Goal: Task Accomplishment & Management: Manage account settings

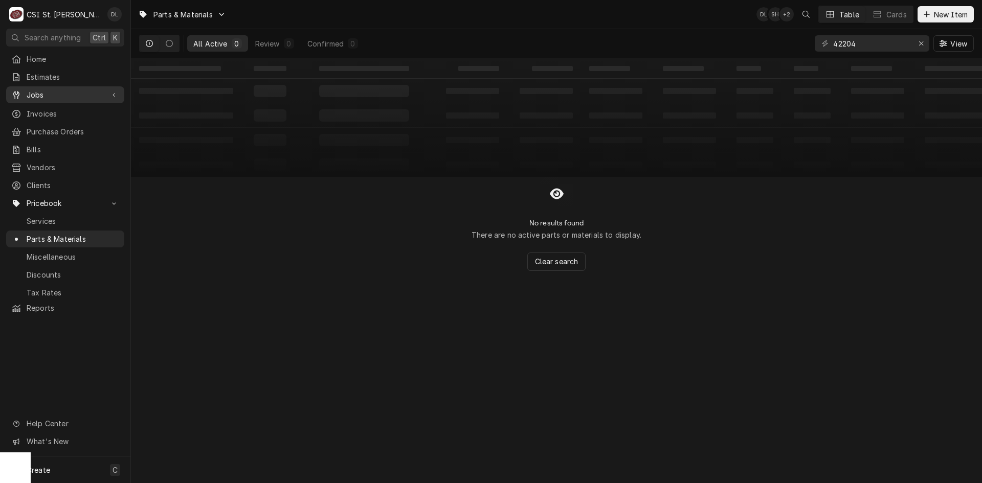
click at [51, 91] on span "Jobs" at bounding box center [65, 95] width 77 height 11
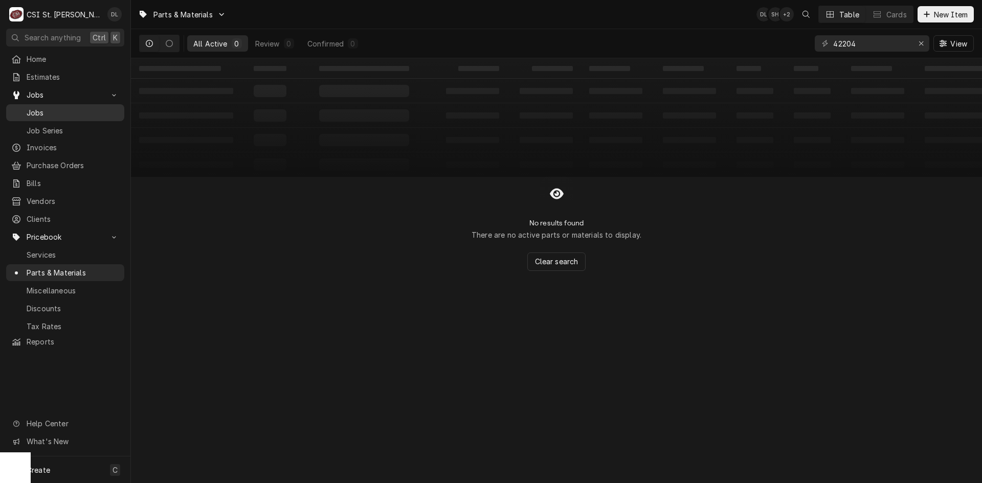
click at [54, 107] on span "Jobs" at bounding box center [73, 112] width 93 height 11
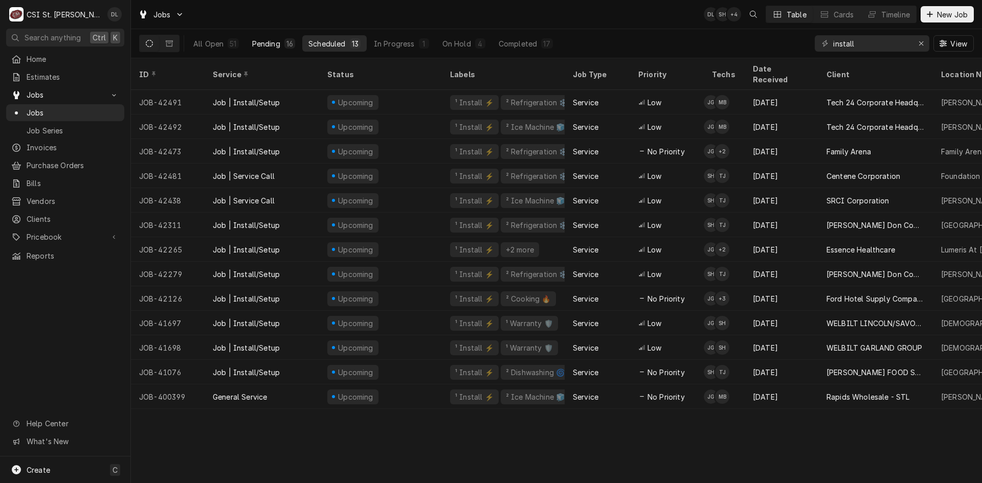
click at [271, 45] on div "Pending" at bounding box center [266, 43] width 28 height 11
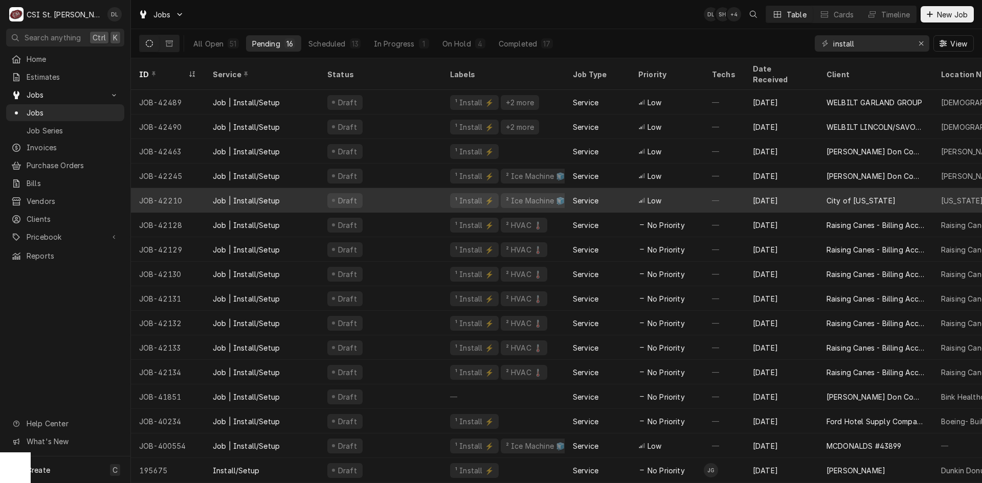
click at [542, 195] on div "² Ice Machine 🧊" at bounding box center [535, 200] width 61 height 11
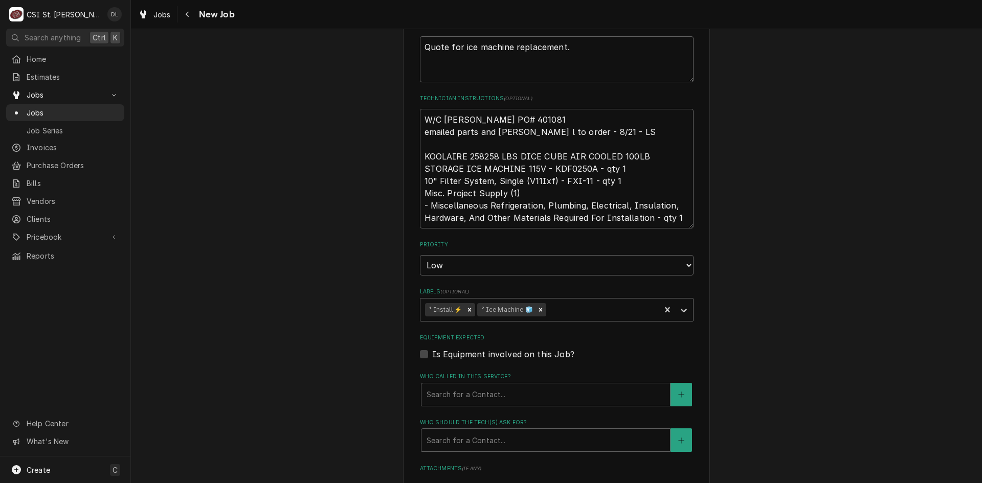
scroll to position [512, 0]
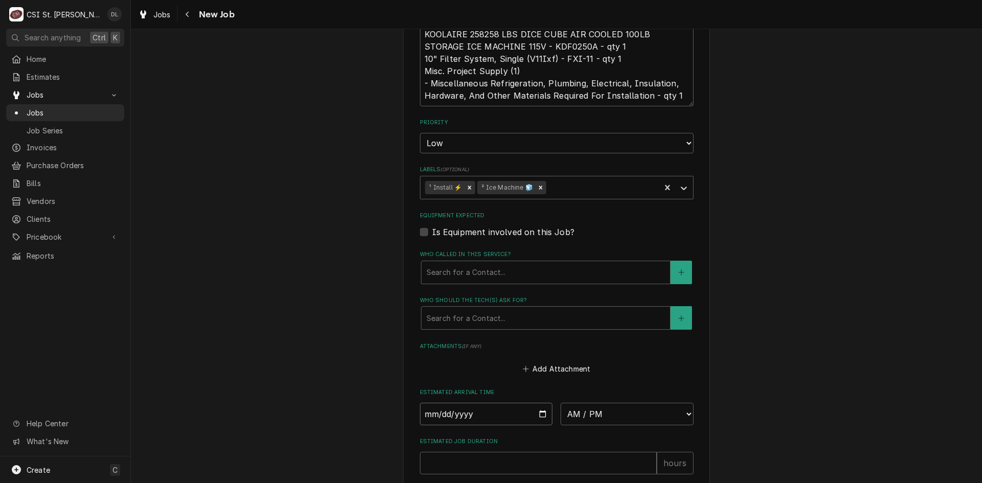
click at [535, 416] on input "Date" at bounding box center [486, 414] width 133 height 23
type textarea "x"
type input "2025-09-11"
type textarea "x"
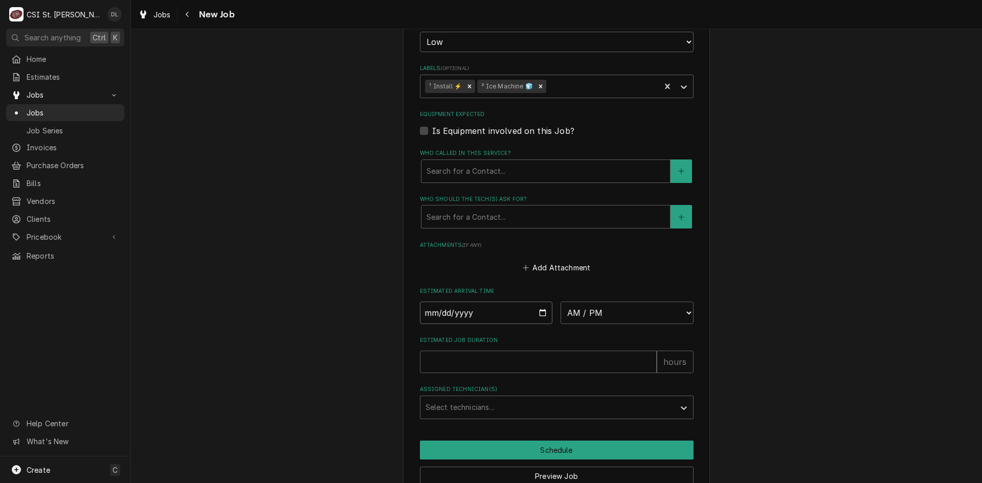
scroll to position [614, 0]
click at [681, 312] on select "AM / PM 6:00 AM 6:15 AM 6:30 AM 6:45 AM 7:00 AM 7:15 AM 7:30 AM 7:45 AM 8:00 AM…" at bounding box center [627, 312] width 133 height 23
select select "07:00:00"
click at [561, 301] on select "AM / PM 6:00 AM 6:15 AM 6:30 AM 6:45 AM 7:00 AM 7:15 AM 7:30 AM 7:45 AM 8:00 AM…" at bounding box center [627, 312] width 133 height 23
click at [538, 362] on input "Estimated Job Duration" at bounding box center [538, 361] width 237 height 23
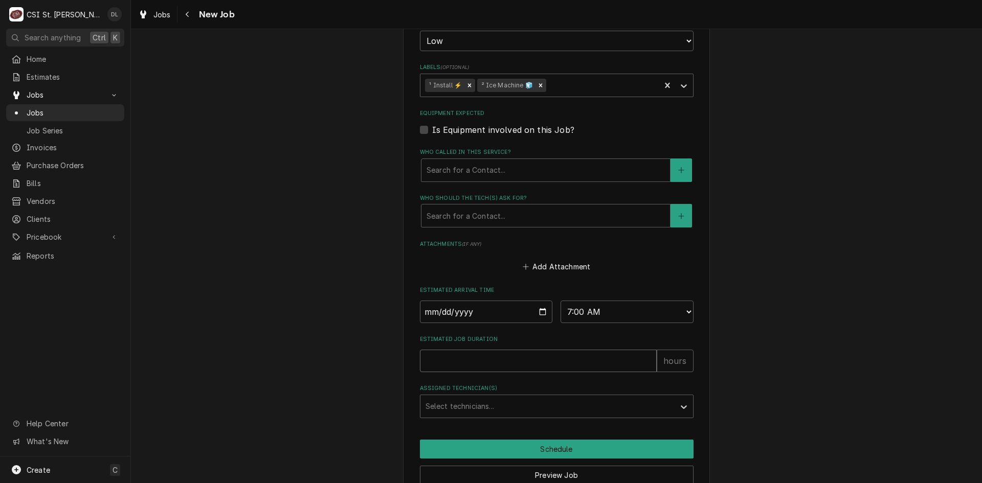
type textarea "x"
type input "4"
type textarea "x"
type input "4"
click at [580, 407] on div "Assigned Technician(s)" at bounding box center [548, 406] width 244 height 18
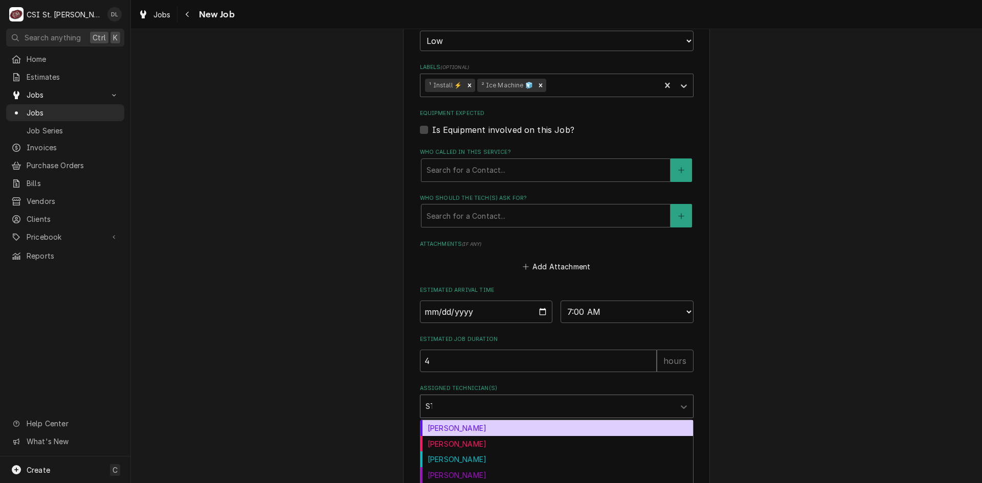
type input "STE"
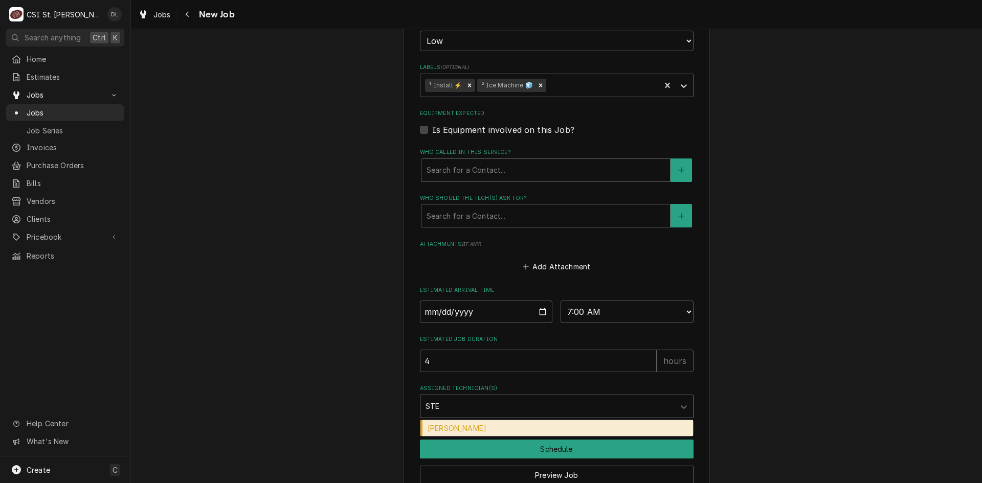
type textarea "x"
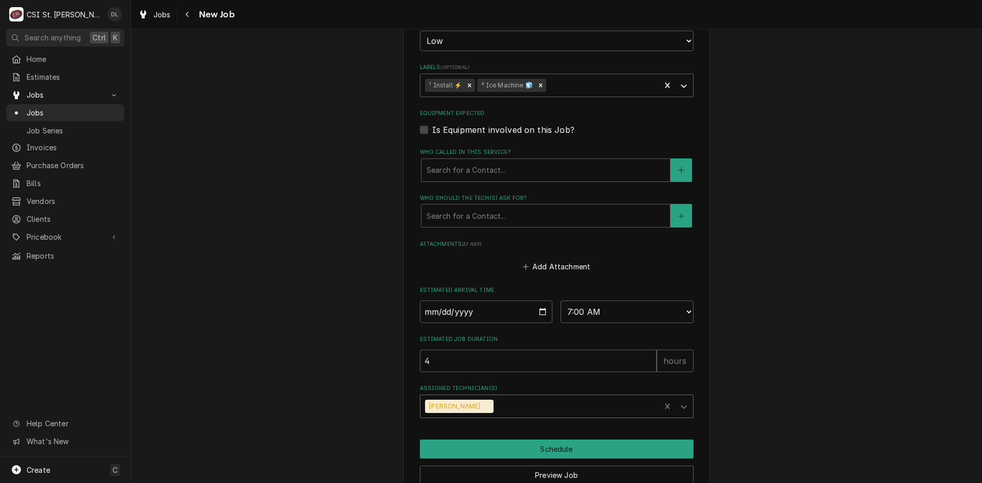
type textarea "x"
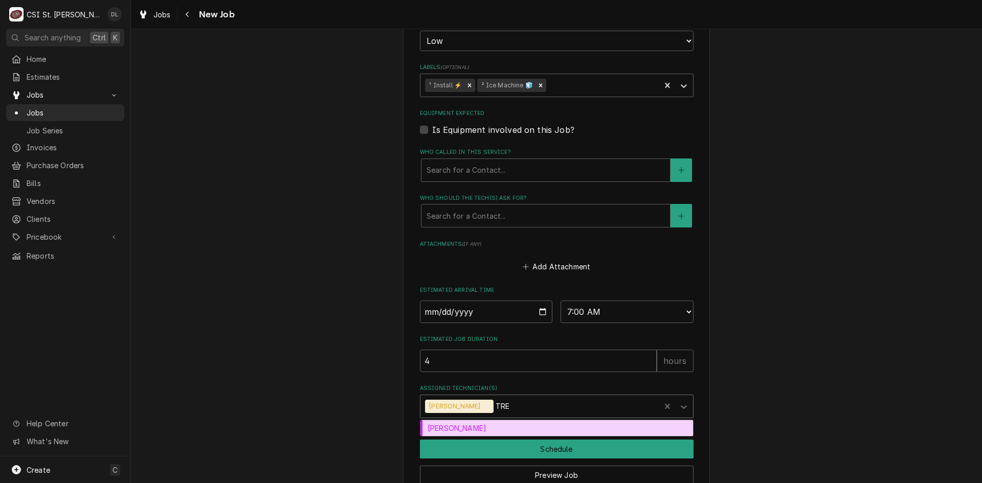
type input "TREV"
type textarea "x"
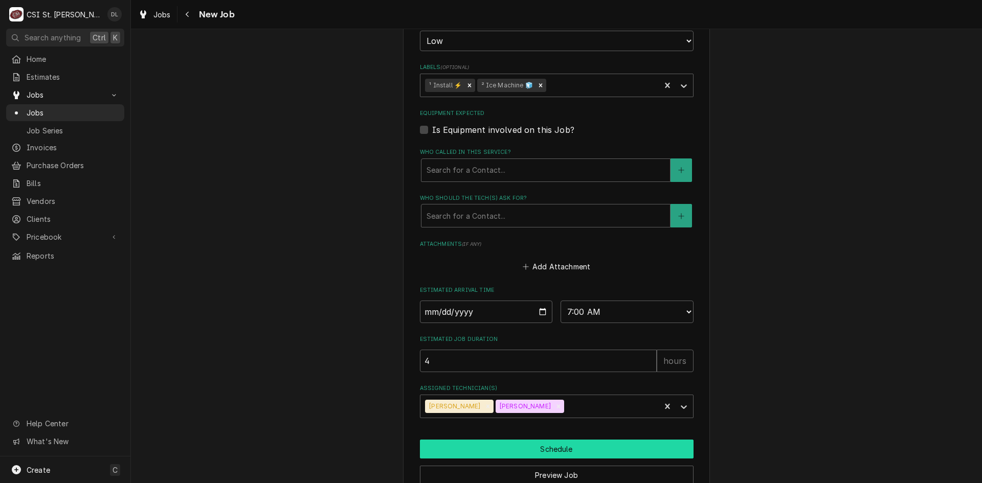
click at [562, 440] on button "Schedule" at bounding box center [557, 449] width 274 height 19
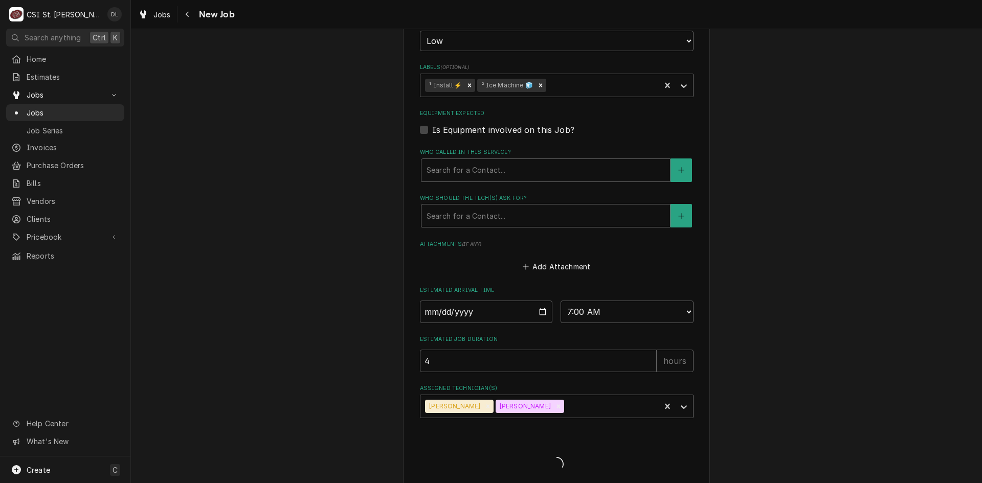
type textarea "x"
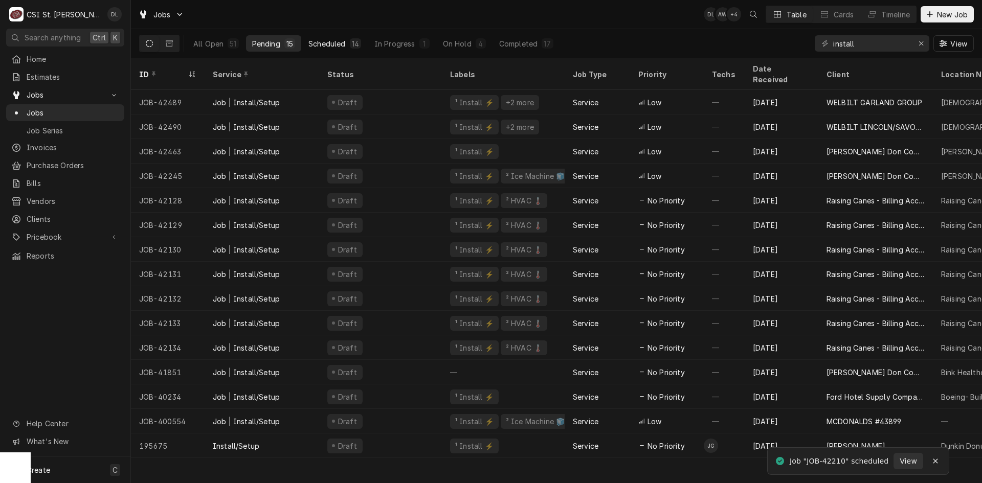
click at [346, 48] on button "Scheduled 14" at bounding box center [334, 43] width 65 height 16
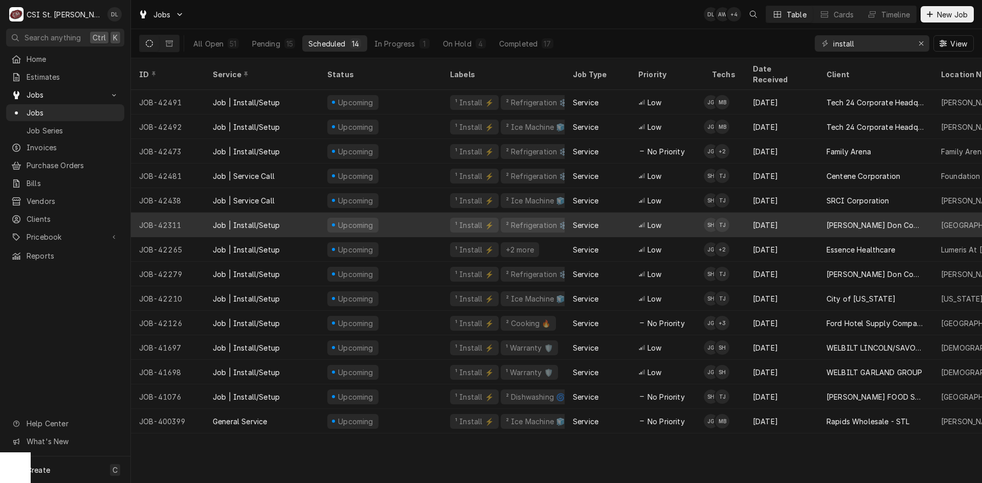
click at [520, 220] on div "² Refrigeration ❄️" at bounding box center [537, 225] width 64 height 11
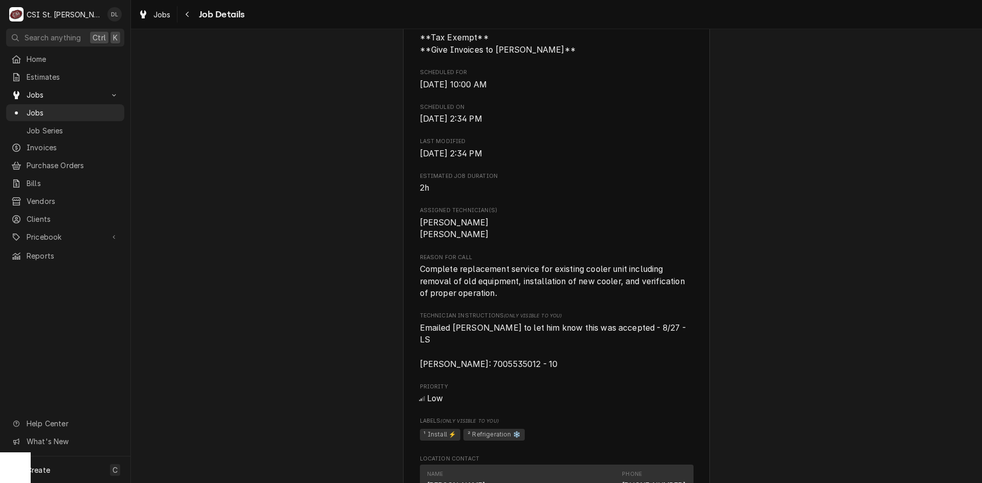
scroll to position [860, 0]
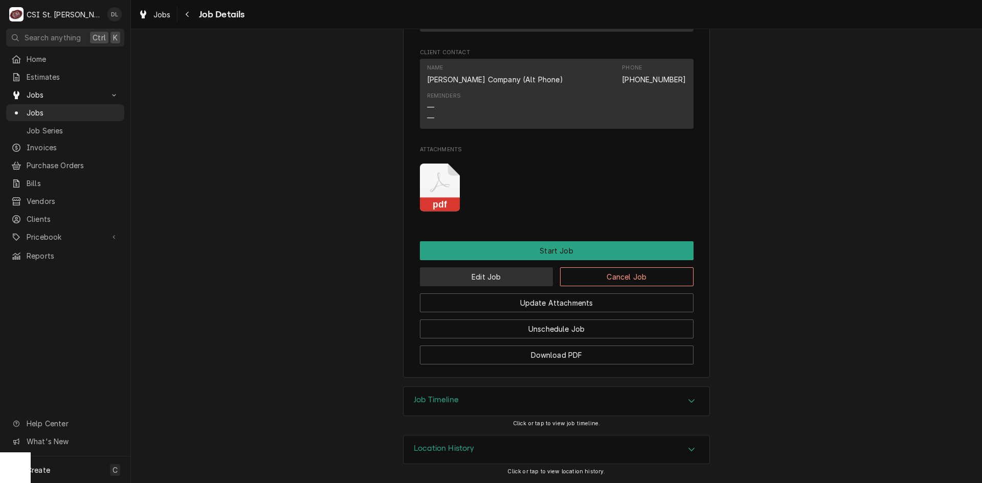
click at [494, 278] on button "Edit Job" at bounding box center [487, 277] width 134 height 19
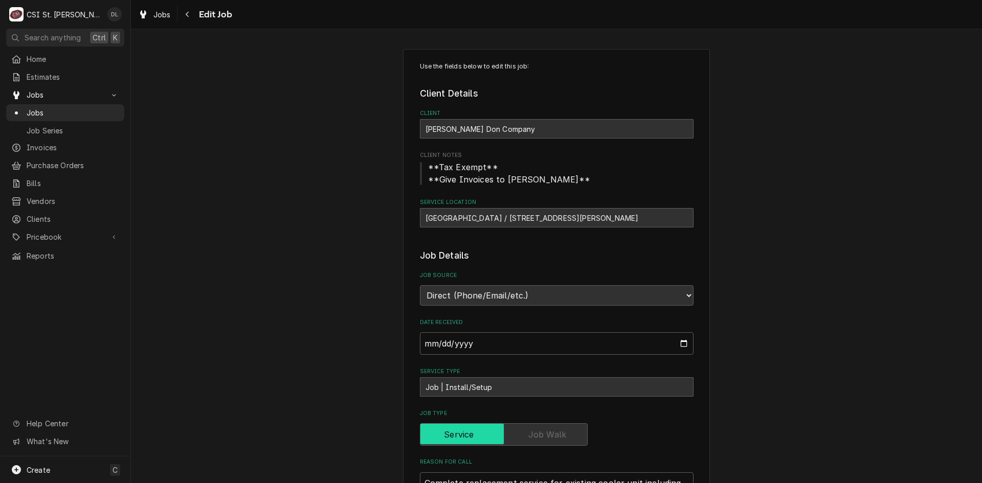
type textarea "x"
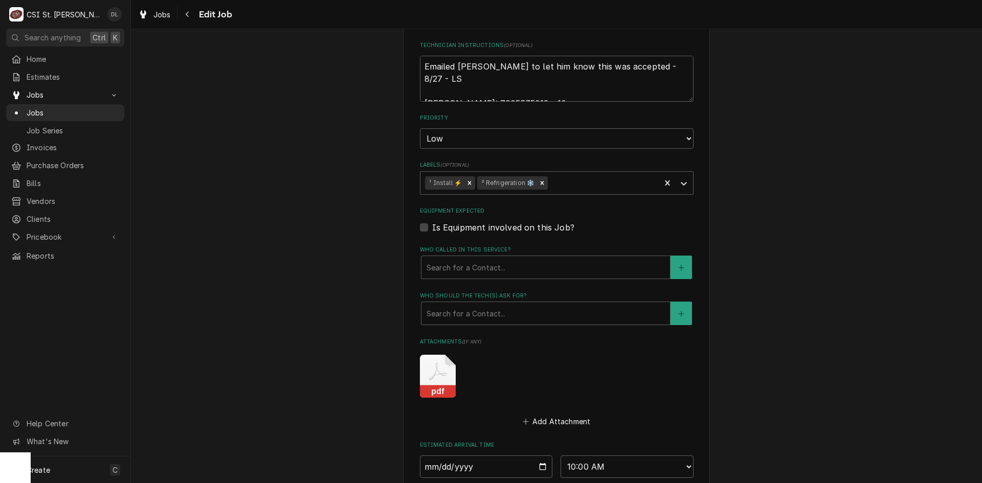
scroll to position [335, 0]
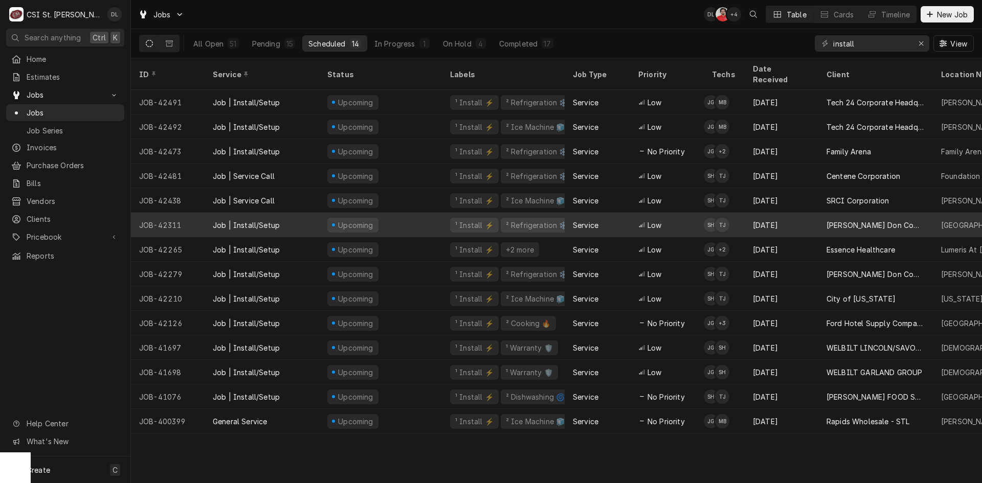
click at [854, 220] on div "[PERSON_NAME] Don Company" at bounding box center [876, 225] width 98 height 11
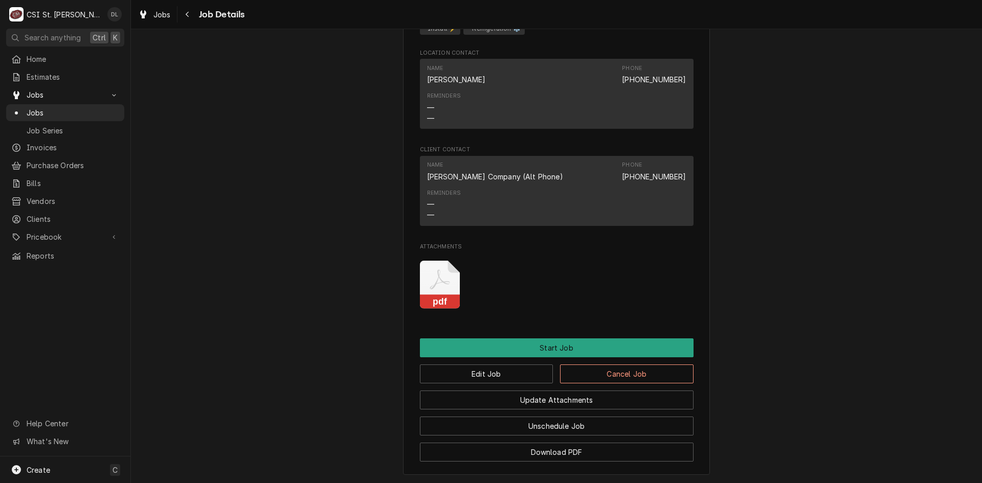
scroll to position [860, 0]
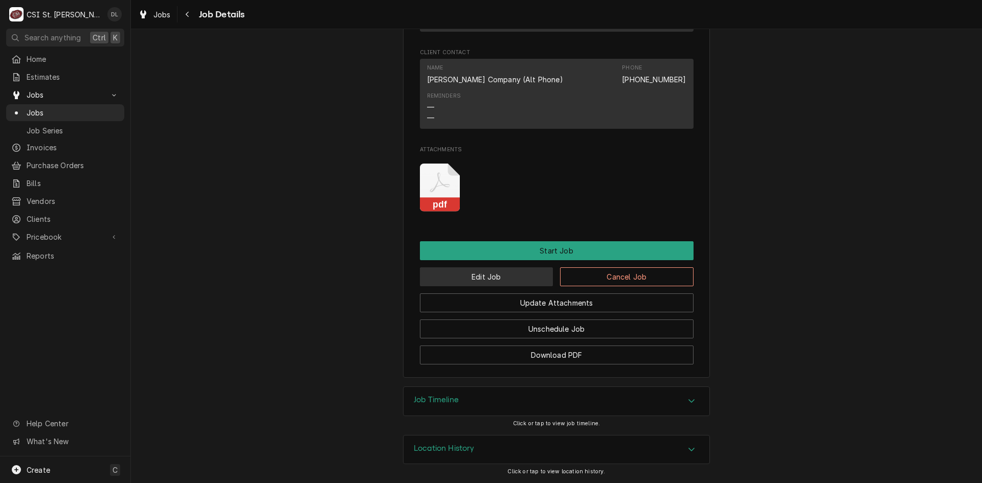
click at [495, 273] on button "Edit Job" at bounding box center [487, 277] width 134 height 19
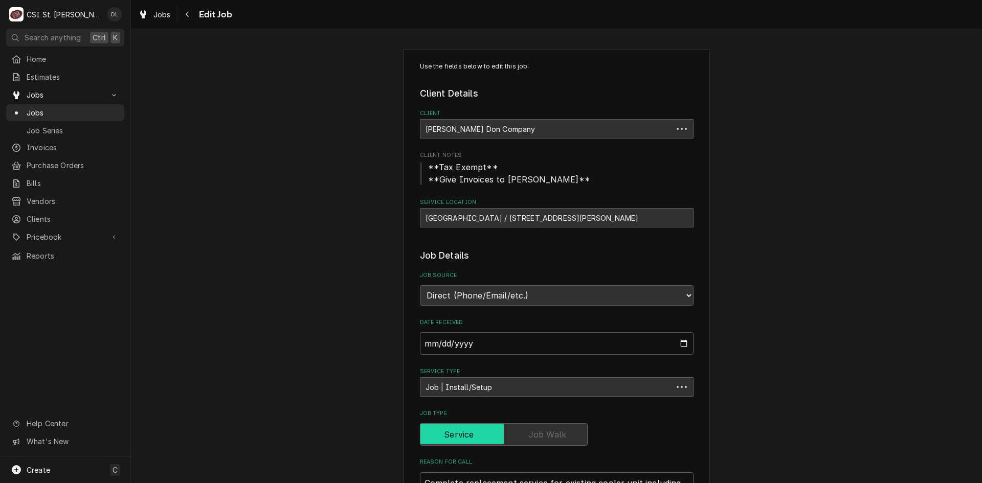
type textarea "x"
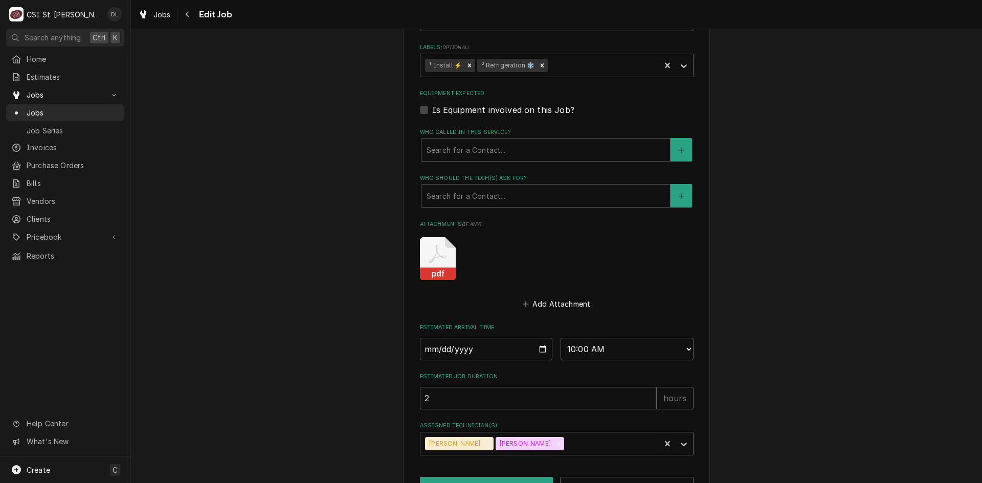
scroll to position [642, 0]
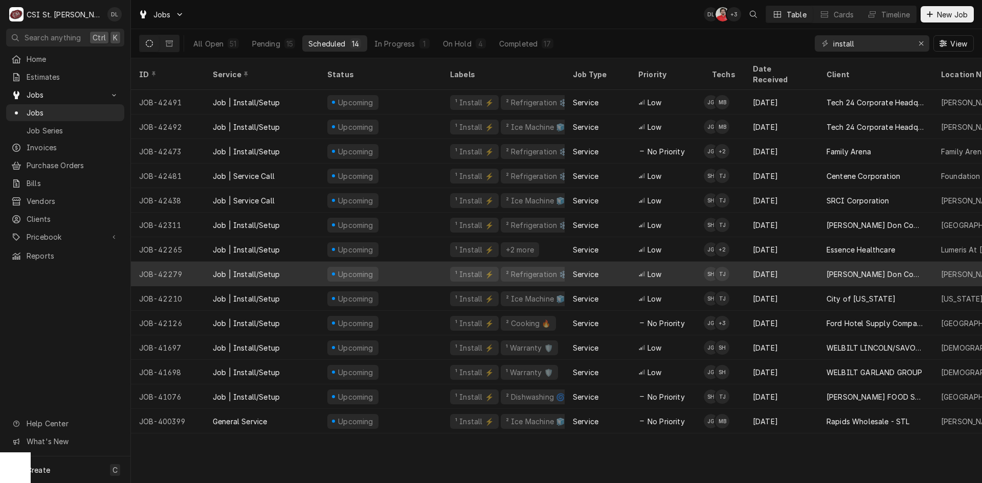
click at [704, 267] on div "Steve Heppermann's Avatar" at bounding box center [711, 274] width 14 height 14
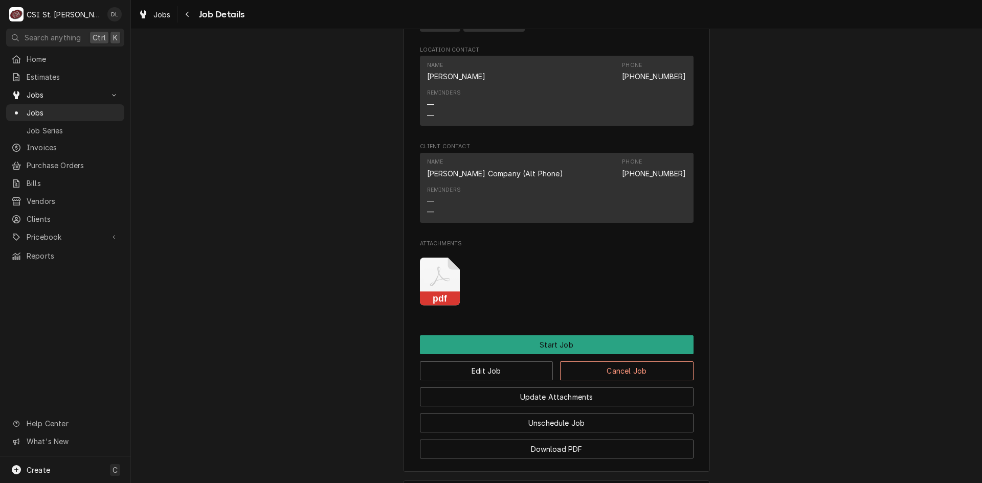
scroll to position [884, 0]
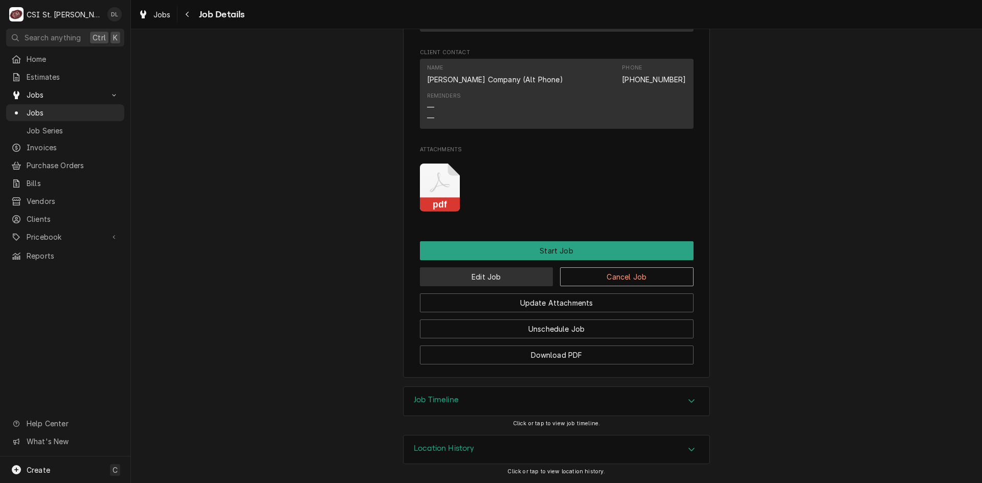
click at [511, 276] on button "Edit Job" at bounding box center [487, 277] width 134 height 19
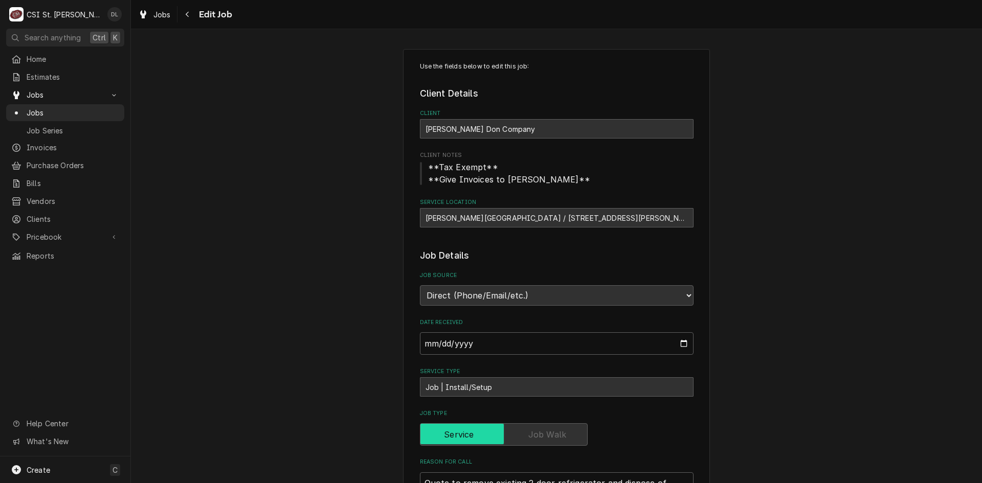
type textarea "x"
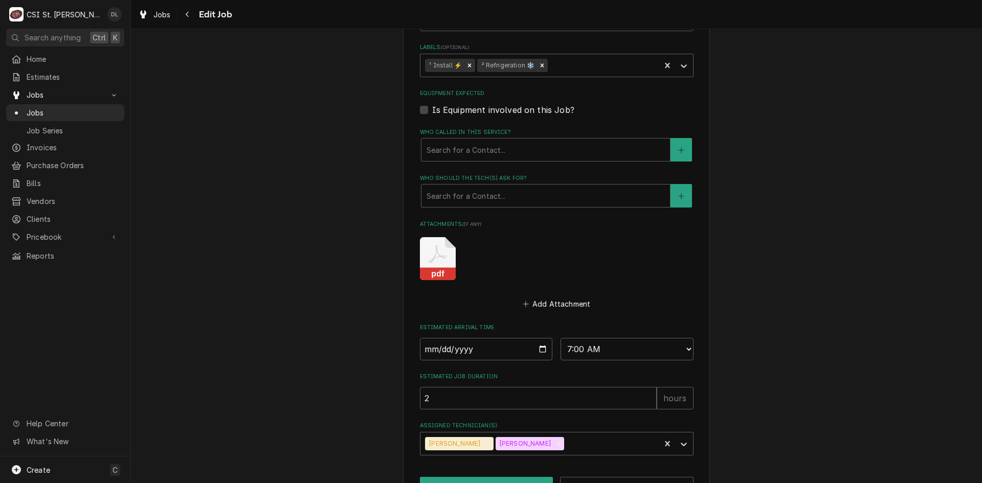
scroll to position [679, 0]
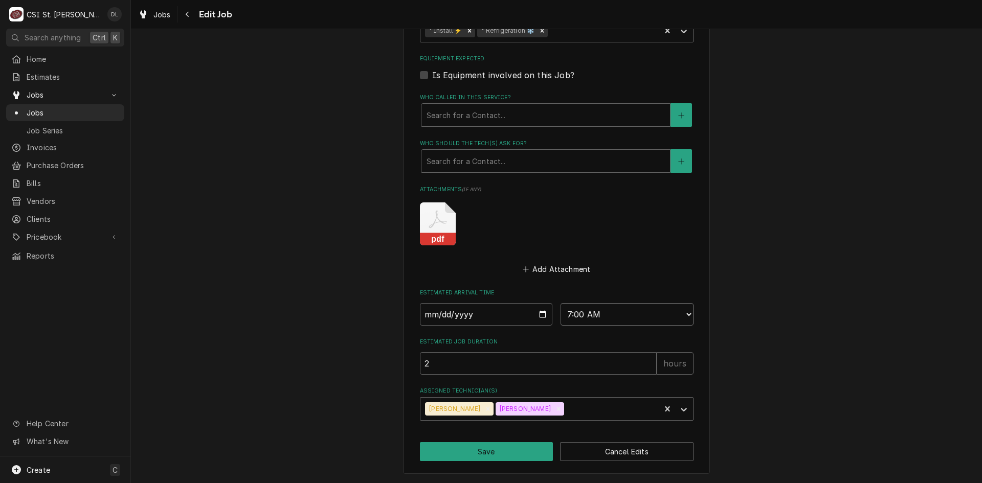
click at [681, 314] on select "AM / PM 6:00 AM 6:15 AM 6:30 AM 6:45 AM 7:00 AM 7:15 AM 7:30 AM 7:45 AM 8:00 AM…" at bounding box center [627, 314] width 133 height 23
select select "10:00:00"
click at [561, 303] on select "AM / PM 6:00 AM 6:15 AM 6:30 AM 6:45 AM 7:00 AM 7:15 AM 7:30 AM 7:45 AM 8:00 AM…" at bounding box center [627, 314] width 133 height 23
click at [485, 455] on button "Save" at bounding box center [487, 451] width 134 height 19
type textarea "x"
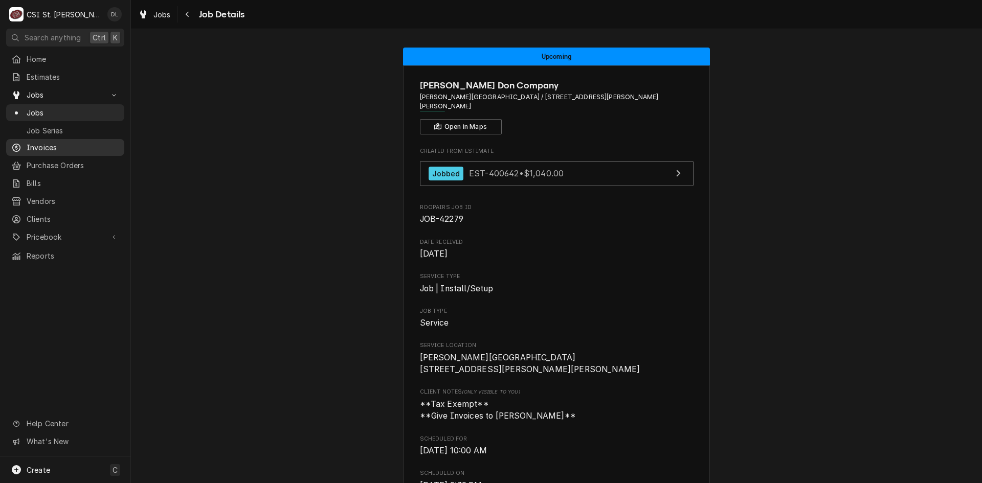
click at [53, 146] on span "Invoices" at bounding box center [73, 147] width 93 height 11
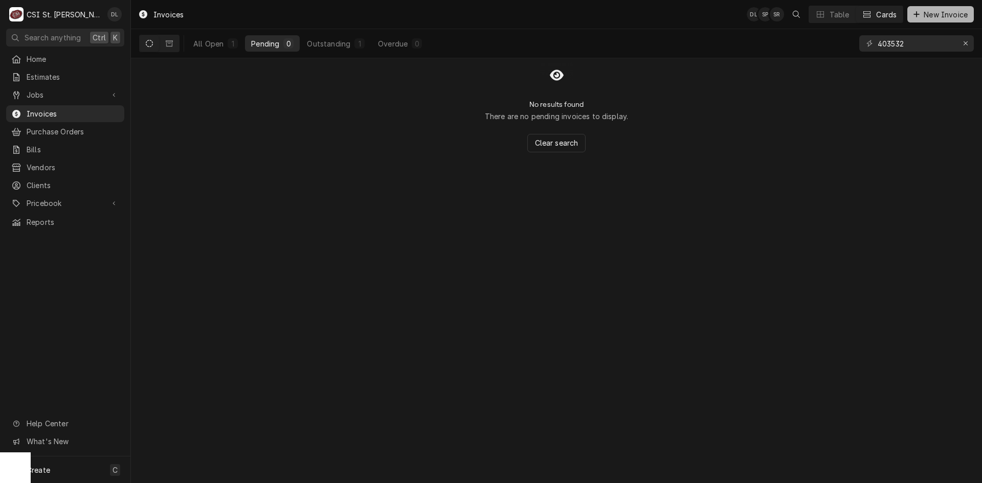
click at [926, 15] on span "New Invoice" at bounding box center [946, 14] width 48 height 11
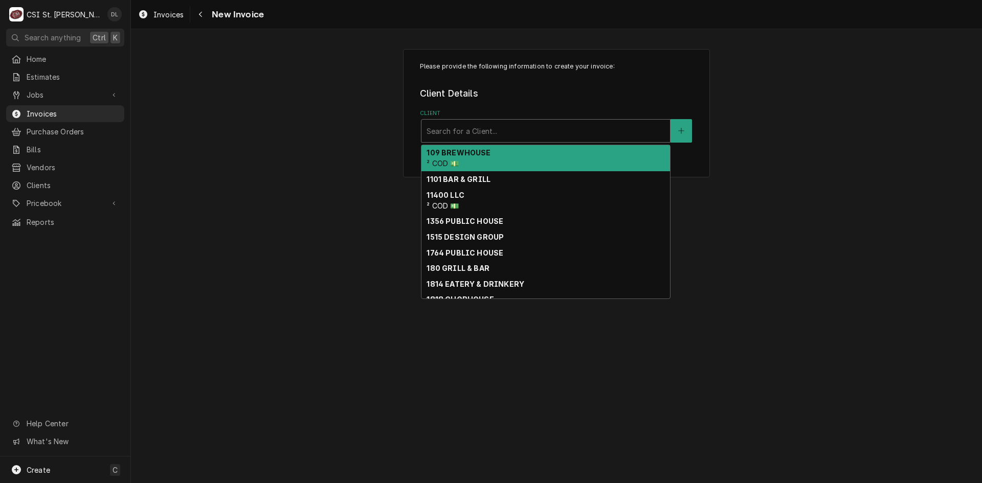
click at [561, 126] on div "Client" at bounding box center [546, 131] width 238 height 18
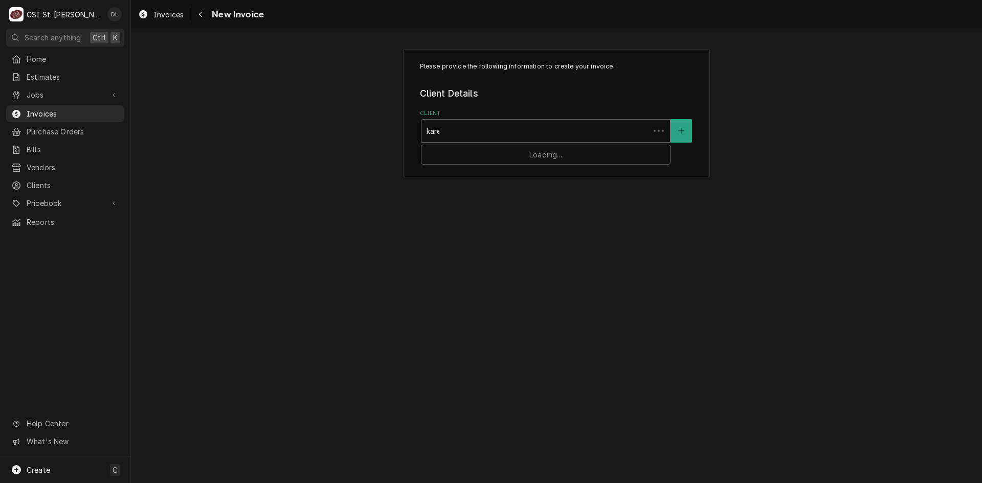
type input "karen"
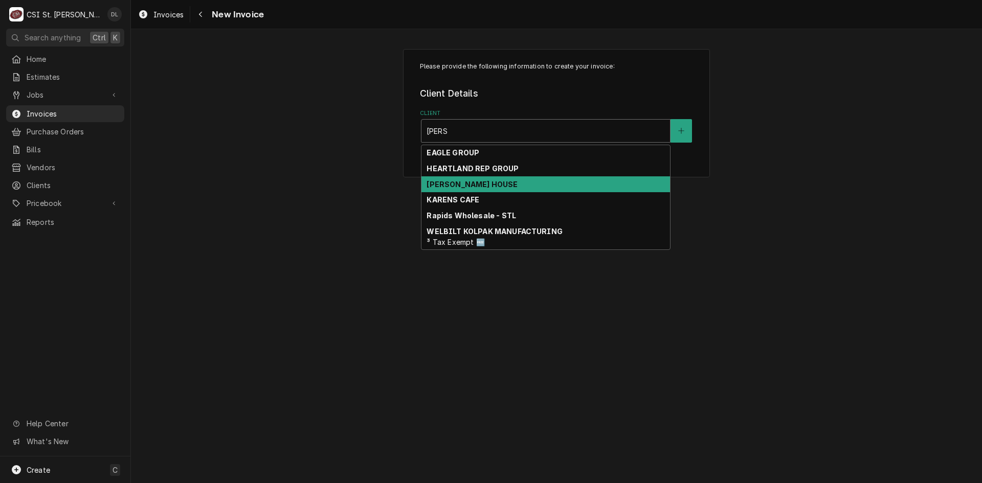
click at [476, 186] on strong "KAREN HOUSE" at bounding box center [472, 184] width 91 height 9
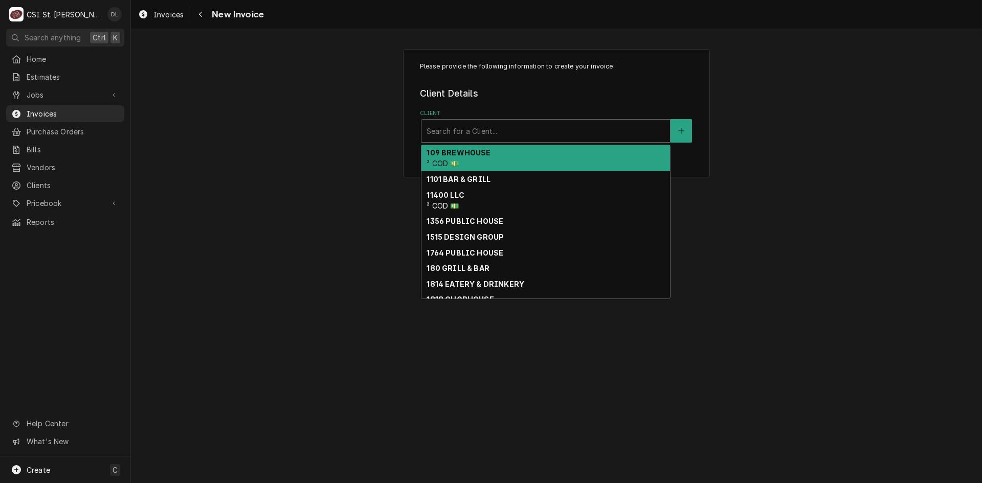
click at [634, 128] on div "Client" at bounding box center [546, 131] width 238 height 18
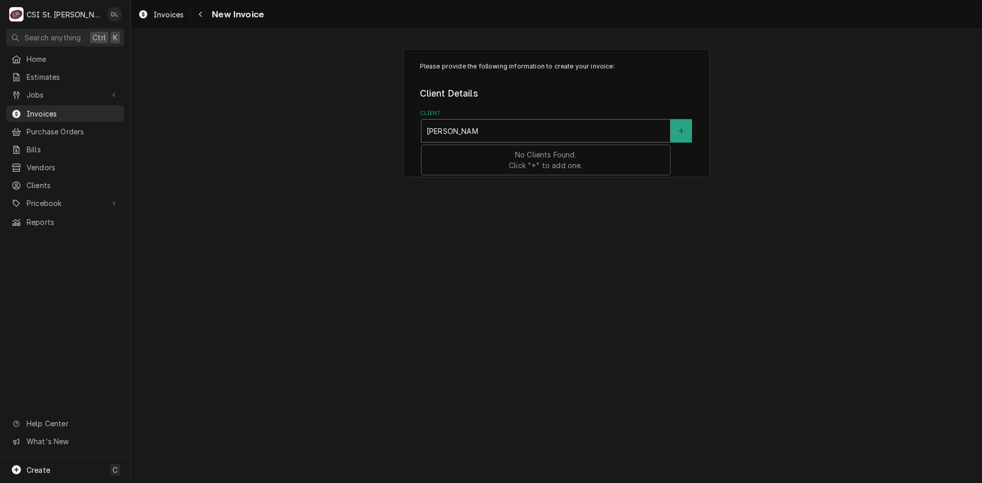
type input "karen gamboa"
click at [50, 75] on span "Estimates" at bounding box center [73, 77] width 93 height 11
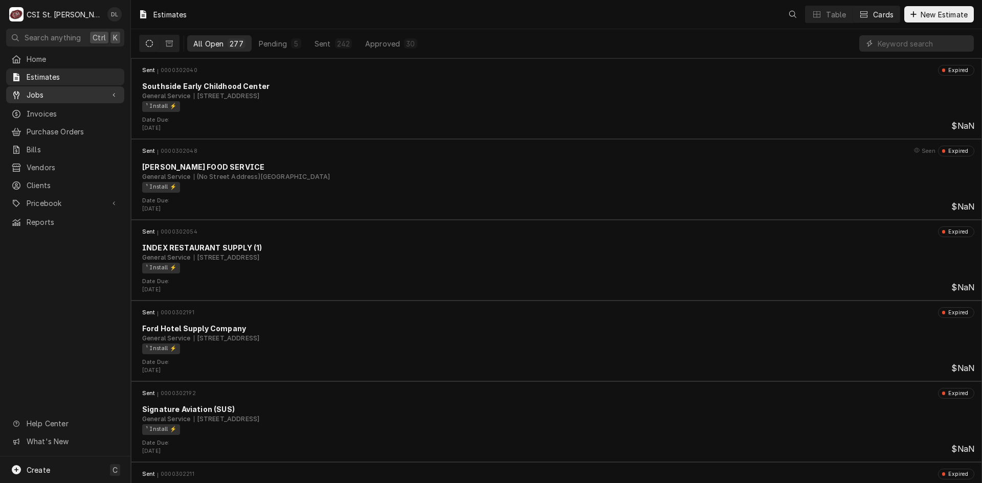
click at [33, 98] on div "Jobs" at bounding box center [65, 94] width 114 height 13
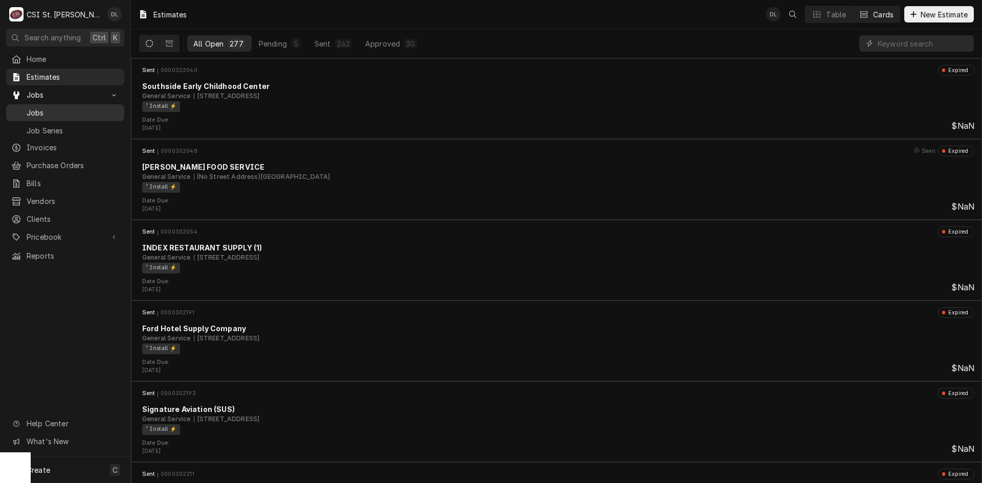
click at [35, 112] on span "Jobs" at bounding box center [73, 112] width 93 height 11
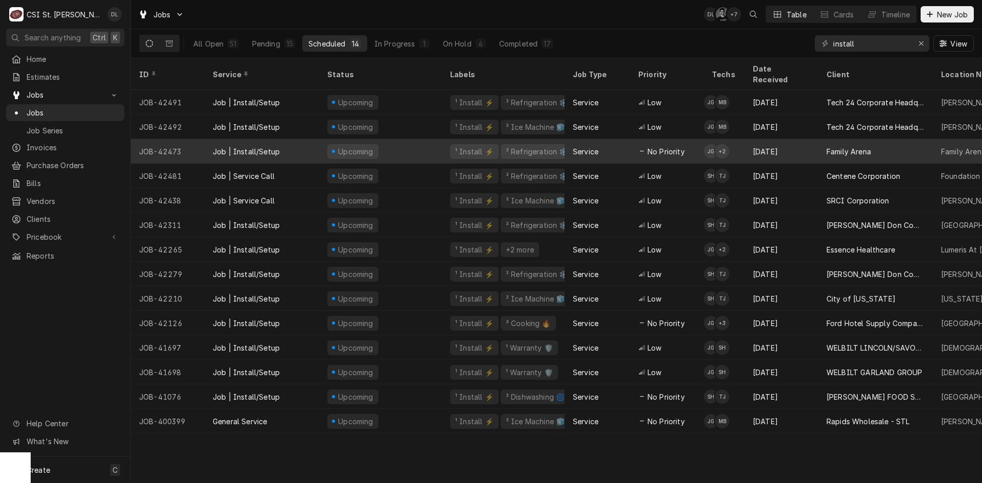
click at [615, 143] on div "Service" at bounding box center [597, 151] width 65 height 25
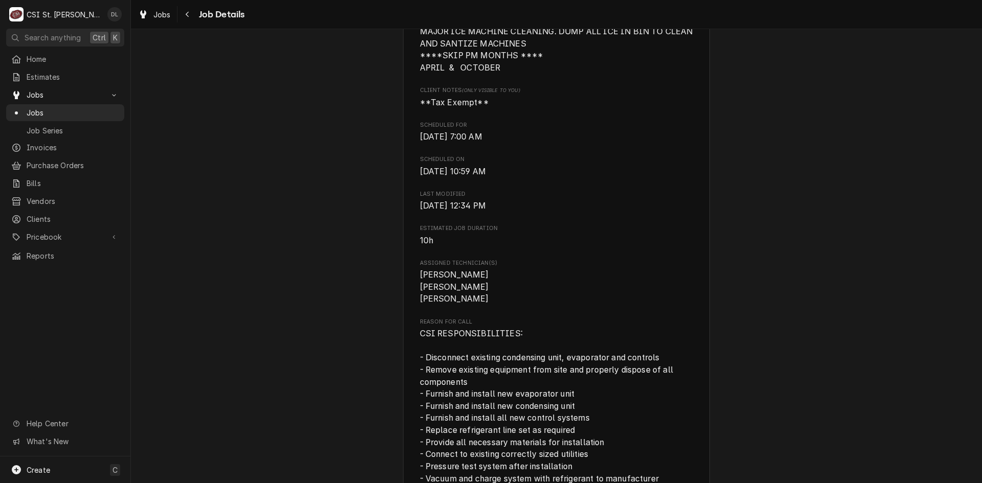
scroll to position [460, 0]
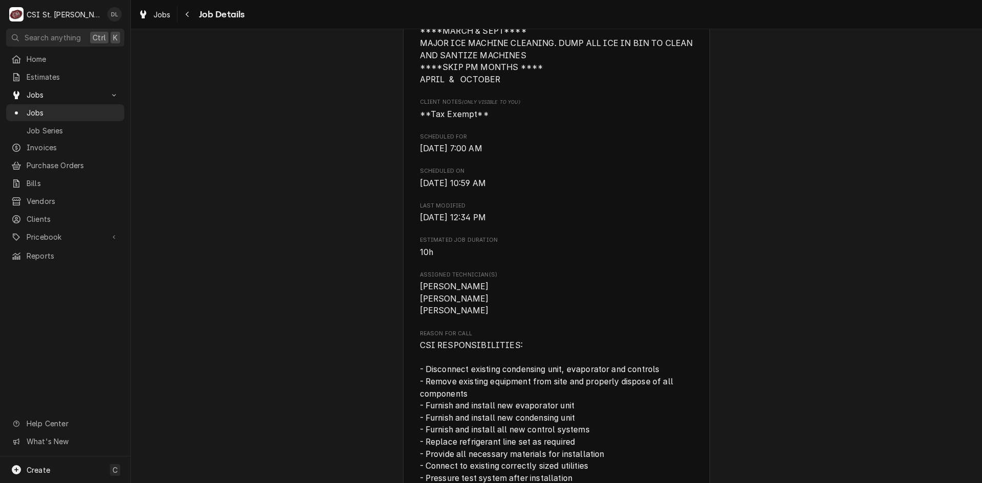
click at [233, 350] on div "Upcoming Family Arena Family Arena / [STREET_ADDRESS][PERSON_NAME] Open in Maps…" at bounding box center [556, 330] width 851 height 1501
